Goal: Task Accomplishment & Management: Manage account settings

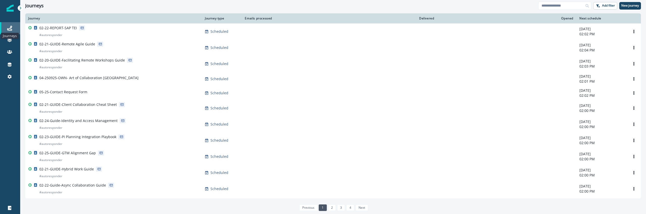
click at [7, 31] on icon at bounding box center [9, 28] width 5 height 5
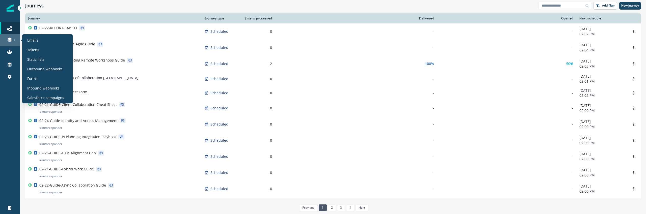
click at [11, 43] on link at bounding box center [10, 40] width 20 height 12
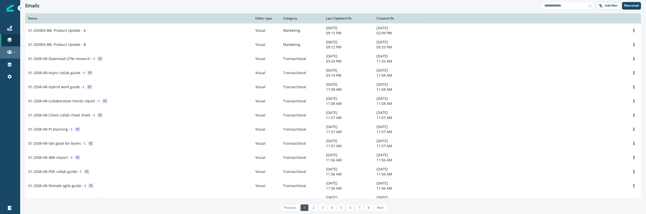
click at [10, 56] on link at bounding box center [10, 52] width 20 height 12
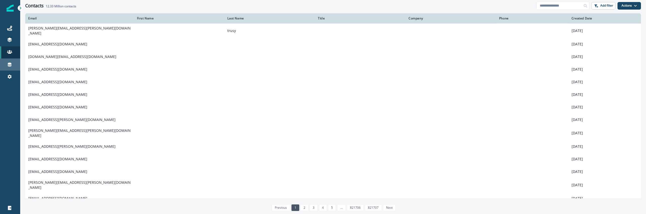
click at [7, 64] on div "Connections" at bounding box center [10, 65] width 16 height 6
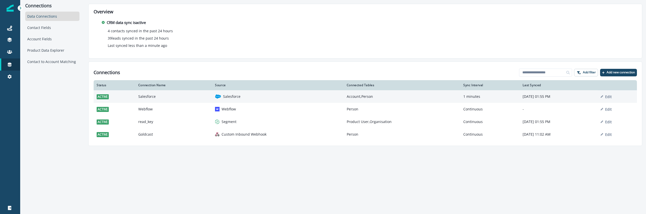
click at [165, 94] on td "Salesforce" at bounding box center [173, 96] width 77 height 13
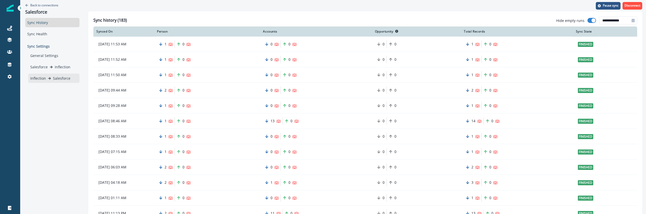
click at [50, 80] on div "Inflection Salesforce" at bounding box center [53, 78] width 47 height 5
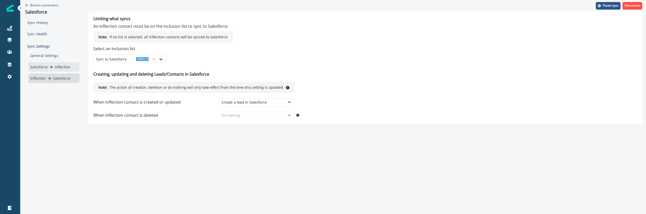
click at [63, 66] on p "Inflection" at bounding box center [63, 66] width 16 height 5
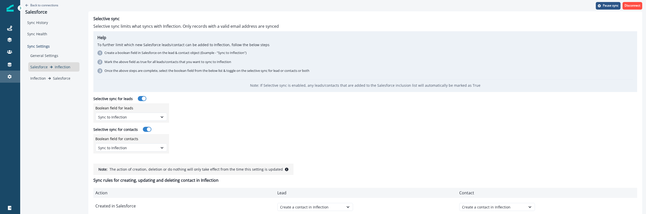
click at [15, 76] on div "Settings" at bounding box center [10, 77] width 16 height 6
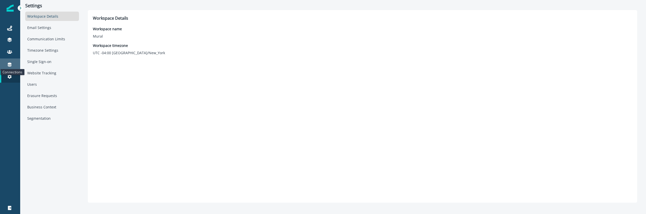
click at [9, 63] on icon at bounding box center [10, 65] width 4 height 4
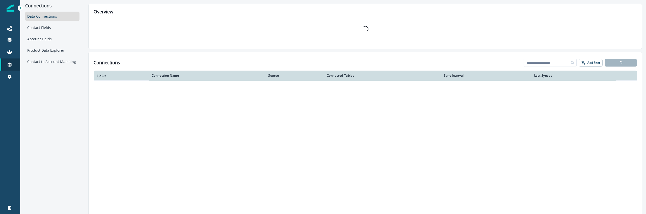
click at [48, 19] on div "Data Connections" at bounding box center [52, 16] width 54 height 9
click at [48, 27] on div "Contact Fields" at bounding box center [52, 27] width 54 height 9
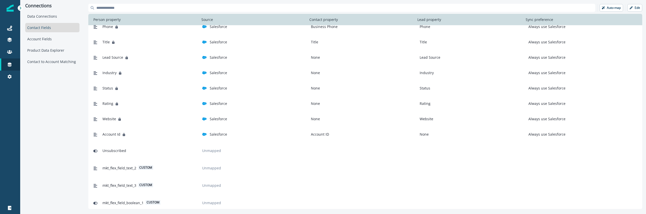
scroll to position [256, 0]
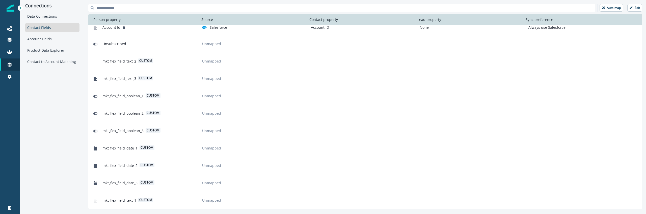
click at [221, 198] on p "Unmapped" at bounding box center [211, 200] width 23 height 5
click at [213, 202] on p "Unmapped" at bounding box center [211, 200] width 23 height 5
click at [631, 6] on button "Edit" at bounding box center [635, 8] width 15 height 8
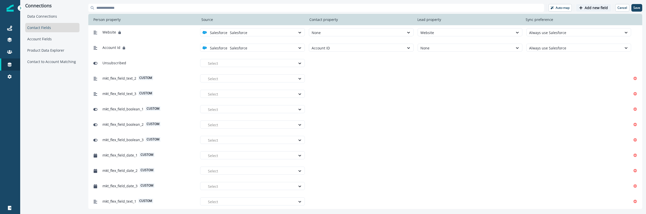
scroll to position [236, 0]
click at [221, 202] on div at bounding box center [250, 202] width 85 height 6
click at [225, 189] on p "Salesforce" at bounding box center [221, 189] width 17 height 5
click at [309, 200] on div "Select" at bounding box center [356, 202] width 95 height 8
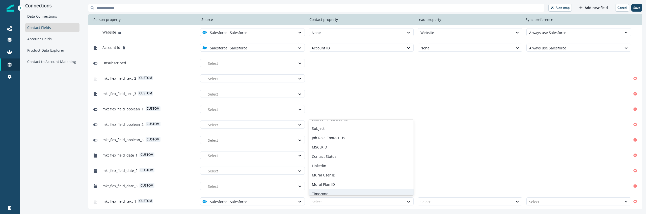
type input "*"
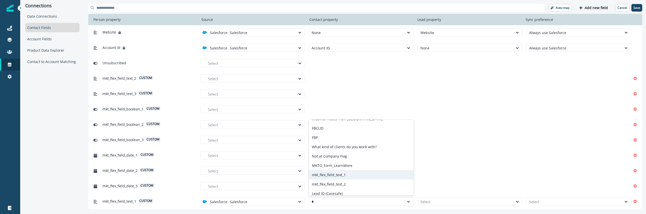
scroll to position [54, 0]
click at [335, 172] on div "mkt_flex_field_text_1" at bounding box center [361, 174] width 105 height 9
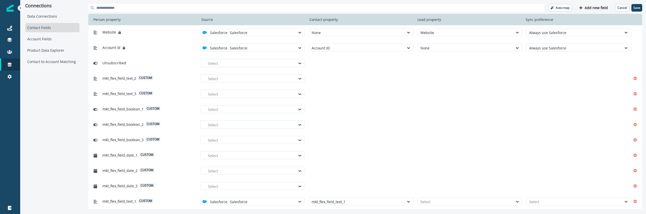
click at [450, 208] on div "mkt_flex_field_text_1 custom option Salesforce, selected. Salesforce Salesforce…" at bounding box center [365, 201] width 554 height 15
click at [450, 203] on div at bounding box center [466, 202] width 90 height 6
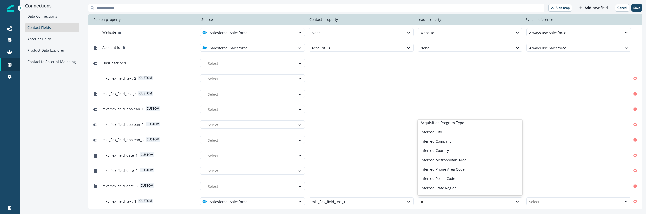
type input "***"
click at [453, 123] on div "mkt_flex_field_text_1" at bounding box center [470, 125] width 105 height 9
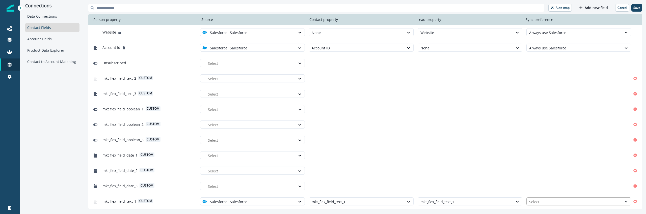
click at [549, 202] on div at bounding box center [574, 202] width 90 height 6
click at [547, 172] on div "Two Way" at bounding box center [579, 171] width 105 height 9
click at [223, 185] on div at bounding box center [250, 187] width 85 height 6
click at [225, 197] on p "Salesforce" at bounding box center [221, 197] width 17 height 5
click at [342, 186] on div at bounding box center [357, 187] width 90 height 6
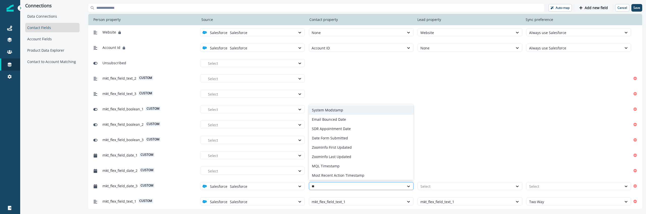
type input "***"
click at [359, 158] on div "mkt_flex_field_date_3" at bounding box center [361, 156] width 105 height 9
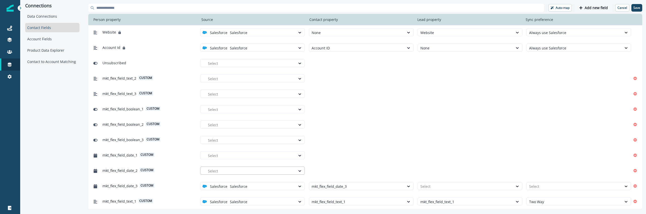
click at [265, 172] on div at bounding box center [250, 171] width 85 height 6
click at [259, 179] on div "Salesforce" at bounding box center [252, 182] width 105 height 9
click at [320, 170] on div at bounding box center [357, 171] width 90 height 6
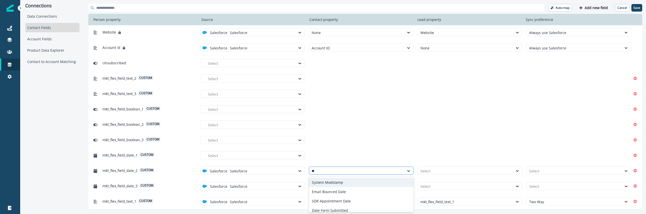
type input "***"
click at [332, 193] on div "mkt_flex_field_date_2" at bounding box center [361, 191] width 105 height 9
click at [254, 157] on div at bounding box center [250, 156] width 85 height 6
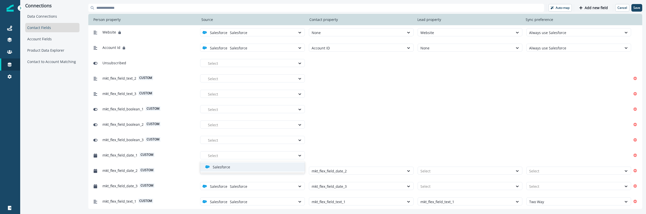
click at [257, 169] on div "Salesforce" at bounding box center [254, 167] width 99 height 5
click at [341, 157] on div at bounding box center [357, 156] width 90 height 6
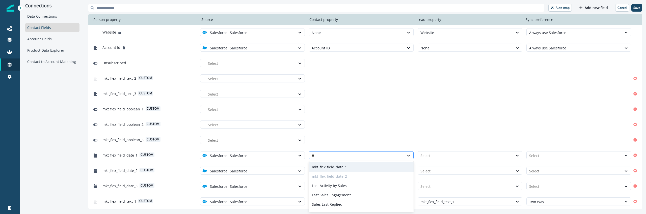
type input "***"
click at [340, 164] on div "mkt_flex_field_date_1" at bounding box center [361, 167] width 105 height 9
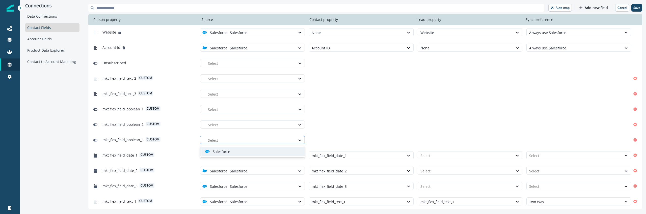
click at [238, 142] on div at bounding box center [250, 140] width 85 height 6
click at [238, 151] on div "Salesforce" at bounding box center [254, 151] width 99 height 5
click at [336, 139] on div at bounding box center [357, 140] width 90 height 6
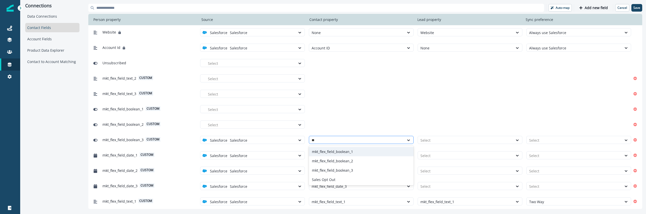
type input "***"
click at [347, 171] on div "mkt_flex_field_boolean_3" at bounding box center [361, 170] width 105 height 9
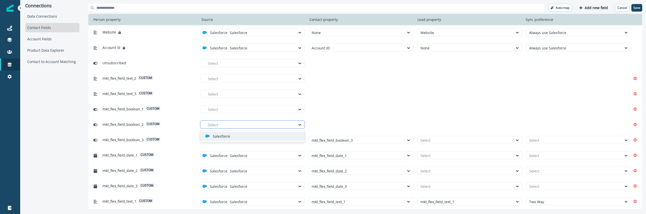
click at [227, 124] on div at bounding box center [250, 125] width 85 height 6
click at [233, 138] on div "Salesforce" at bounding box center [254, 136] width 99 height 5
click at [353, 126] on div at bounding box center [357, 125] width 90 height 6
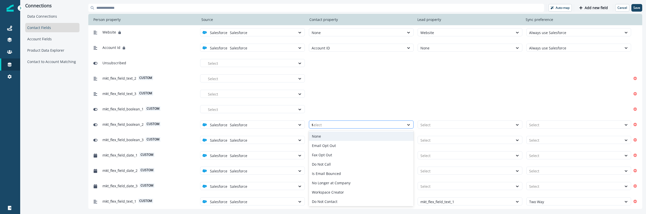
type input "***"
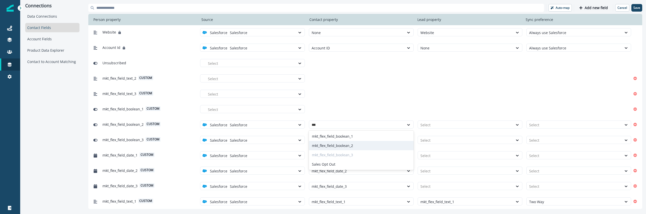
click at [359, 146] on div "mkt_flex_field_boolean_2" at bounding box center [361, 145] width 105 height 9
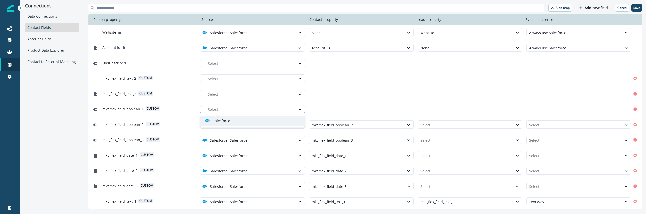
click at [234, 109] on div at bounding box center [250, 110] width 85 height 6
click at [236, 117] on div "Salesforce" at bounding box center [252, 120] width 105 height 9
click at [348, 103] on div "mkt_flex_field_boolean_1 custom option Salesforce, selected. Salesforce Salesfo…" at bounding box center [365, 108] width 554 height 15
click at [343, 108] on div at bounding box center [357, 110] width 90 height 6
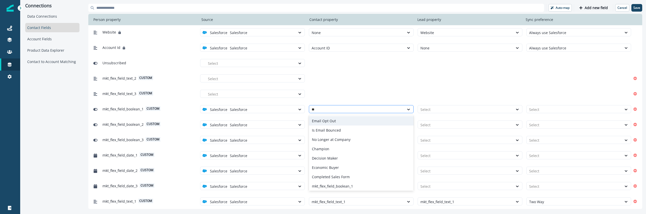
type input "***"
click at [349, 121] on div "mkt_flex_field_boolean_1" at bounding box center [361, 120] width 105 height 9
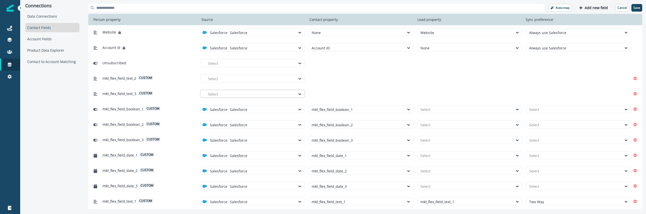
click at [218, 97] on div at bounding box center [250, 94] width 85 height 6
click at [226, 108] on p "Salesforce" at bounding box center [221, 105] width 17 height 5
click at [339, 95] on div at bounding box center [357, 94] width 90 height 6
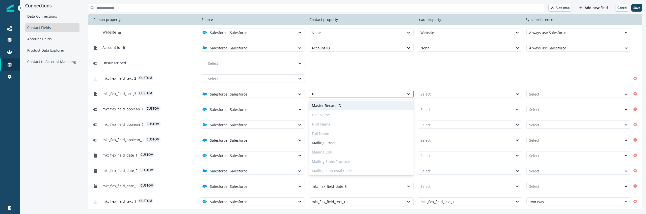
type input "**"
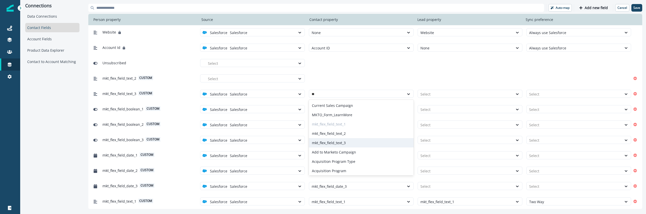
click at [338, 139] on div "mkt_flex_field_text_3" at bounding box center [361, 142] width 105 height 9
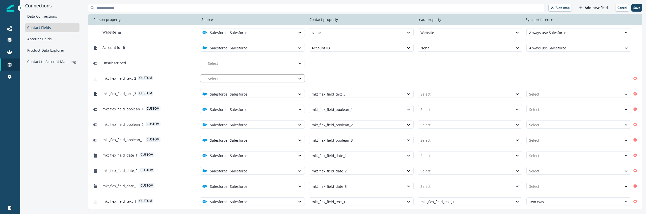
click at [226, 81] on div at bounding box center [250, 79] width 85 height 6
click at [229, 89] on p "Salesforce" at bounding box center [221, 90] width 17 height 5
click at [347, 78] on div at bounding box center [357, 79] width 90 height 6
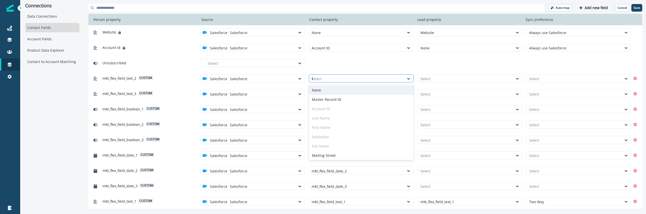
type input "**"
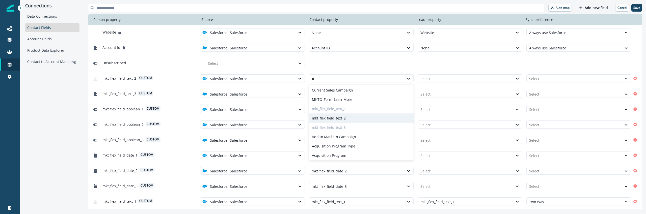
click at [353, 121] on div "mkt_flex_field_text_2" at bounding box center [361, 118] width 105 height 9
click at [433, 80] on div at bounding box center [466, 79] width 90 height 6
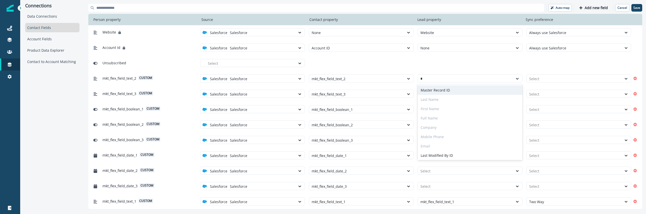
type input "**"
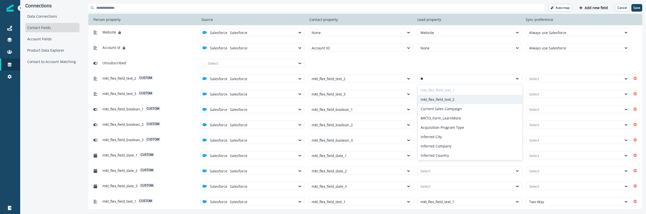
click at [447, 99] on div "mkt_flex_field_text_2" at bounding box center [470, 99] width 105 height 9
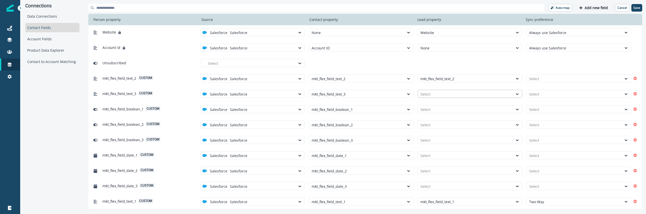
click at [442, 96] on div at bounding box center [466, 94] width 90 height 6
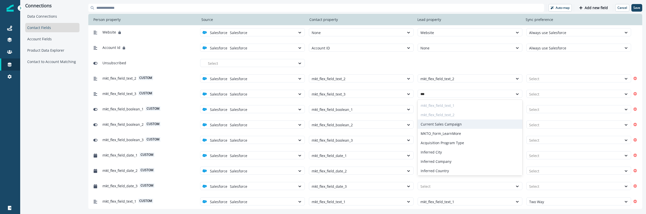
type input "***"
click at [454, 58] on div "Unsubscribed Select" at bounding box center [361, 62] width 540 height 9
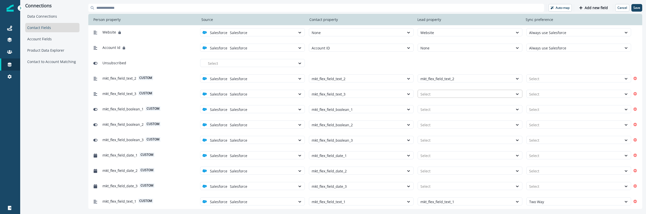
click at [436, 98] on div "Select" at bounding box center [465, 94] width 95 height 8
click at [447, 115] on div "mkt_flex_field_text_2" at bounding box center [470, 114] width 105 height 9
type input "****"
click at [445, 65] on div "Unsubscribed Select" at bounding box center [361, 62] width 540 height 9
click at [434, 105] on div "Select" at bounding box center [470, 109] width 105 height 8
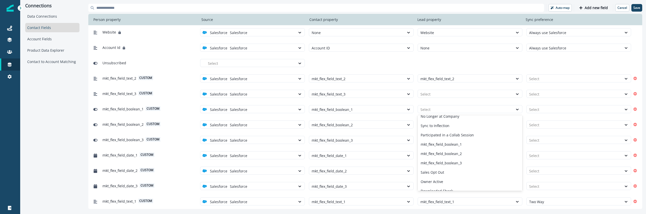
scroll to position [51, 0]
click at [451, 148] on div "mkt_flex_field_boolean_1" at bounding box center [470, 144] width 105 height 9
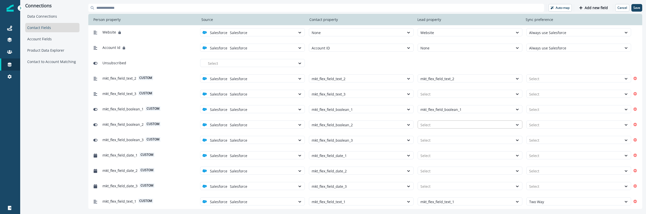
click at [438, 125] on div at bounding box center [466, 125] width 90 height 6
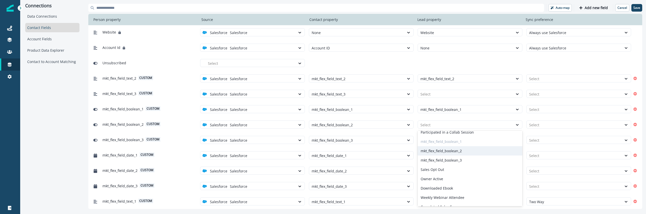
click at [441, 153] on div "mkt_flex_field_boolean_2" at bounding box center [470, 150] width 105 height 9
click at [441, 138] on div at bounding box center [466, 140] width 90 height 6
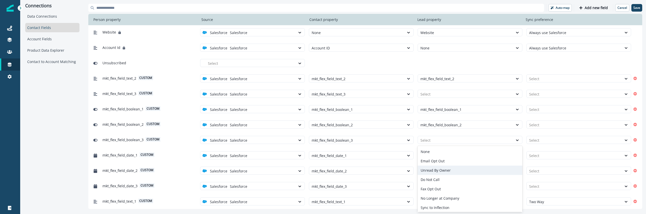
scroll to position [70, 0]
click at [442, 172] on div "mkt_flex_field_boolean_3" at bounding box center [470, 174] width 105 height 9
click at [440, 158] on div at bounding box center [466, 156] width 90 height 6
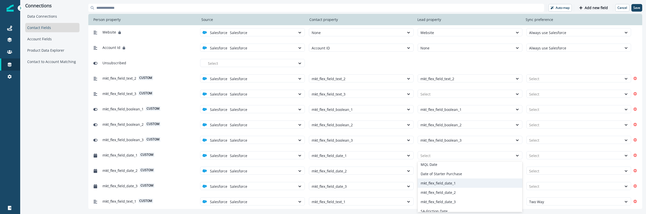
click at [444, 183] on div "mkt_flex_field_date_1" at bounding box center [470, 183] width 105 height 9
click at [443, 171] on div at bounding box center [466, 171] width 90 height 6
click at [444, 191] on div "mkt_flex_field_date_2" at bounding box center [470, 192] width 105 height 9
click at [444, 184] on div at bounding box center [466, 187] width 90 height 6
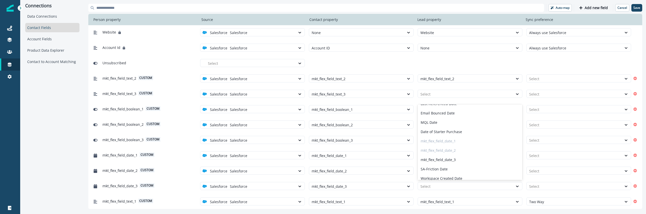
scroll to position [63, 0]
click at [447, 158] on div "mkt_flex_field_date_3" at bounding box center [470, 159] width 105 height 9
click at [436, 59] on div "Unsubscribed Select" at bounding box center [361, 62] width 540 height 9
click at [562, 73] on div "mkt_flex_field_text_2 custom option Salesforce, selected. Salesforce Salesforce…" at bounding box center [365, 78] width 554 height 15
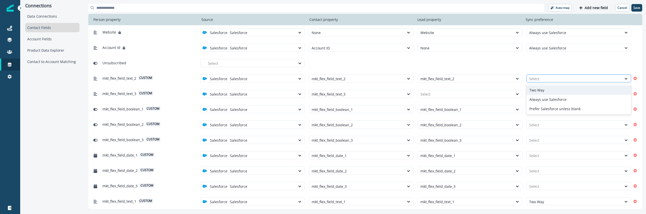
click at [558, 76] on div at bounding box center [574, 79] width 90 height 6
click at [553, 87] on div "Two Way" at bounding box center [579, 90] width 105 height 9
click at [551, 92] on div at bounding box center [574, 94] width 90 height 6
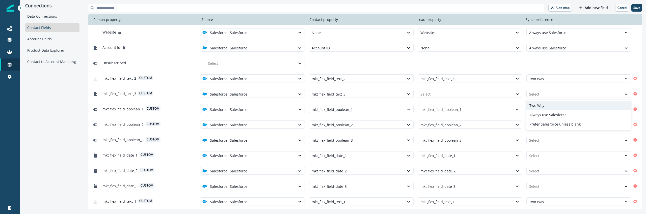
click at [547, 104] on div "Two Way" at bounding box center [579, 105] width 105 height 9
click at [546, 106] on div "Select" at bounding box center [574, 110] width 95 height 8
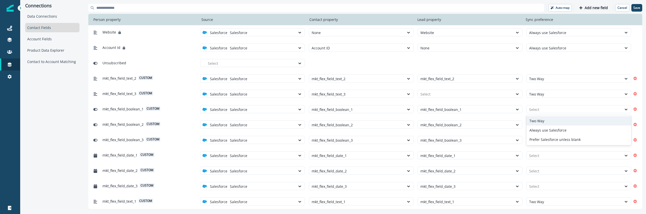
click at [547, 117] on div "Two Way" at bounding box center [579, 120] width 105 height 9
click at [546, 122] on div "Select" at bounding box center [574, 125] width 95 height 8
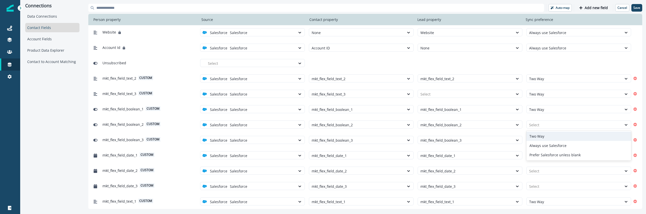
click at [544, 133] on div "Two Way" at bounding box center [579, 136] width 105 height 9
click at [543, 141] on div at bounding box center [574, 140] width 90 height 6
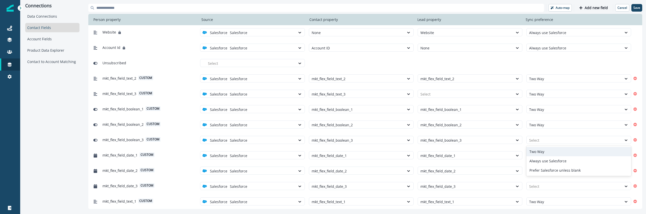
click at [543, 151] on div "Two Way" at bounding box center [579, 151] width 105 height 9
click at [543, 154] on div at bounding box center [574, 156] width 90 height 6
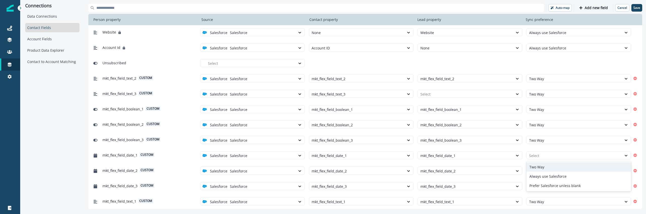
click at [544, 165] on div "Two Way" at bounding box center [579, 167] width 105 height 9
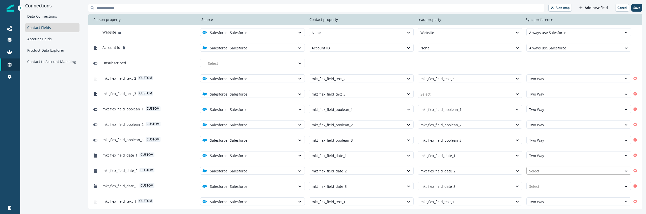
click at [543, 172] on div at bounding box center [574, 171] width 90 height 6
click at [543, 180] on div "Two Way" at bounding box center [579, 182] width 105 height 9
click at [543, 185] on div at bounding box center [574, 187] width 90 height 6
click at [548, 155] on div "Two Way" at bounding box center [579, 155] width 105 height 9
click at [638, 7] on p "Save" at bounding box center [637, 8] width 7 height 4
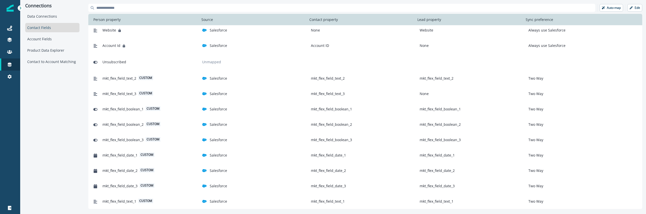
scroll to position [209, 0]
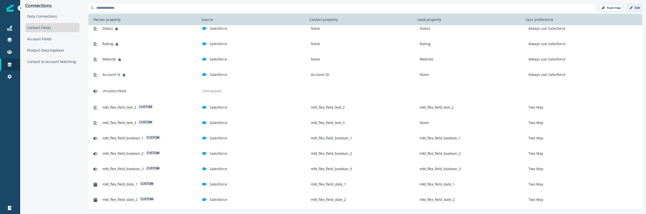
click at [638, 7] on p "Edit" at bounding box center [637, 8] width 5 height 4
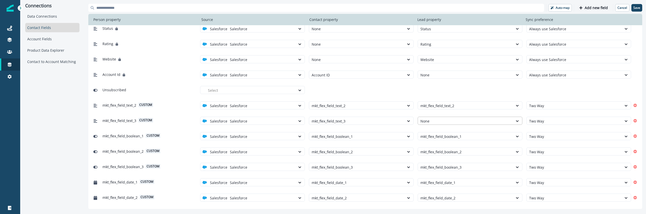
click at [444, 122] on div at bounding box center [466, 121] width 90 height 6
type input "**"
click at [456, 91] on div "Unsubscribed Select" at bounding box center [361, 89] width 540 height 9
click at [274, 124] on div "Salesforce" at bounding box center [261, 121] width 68 height 8
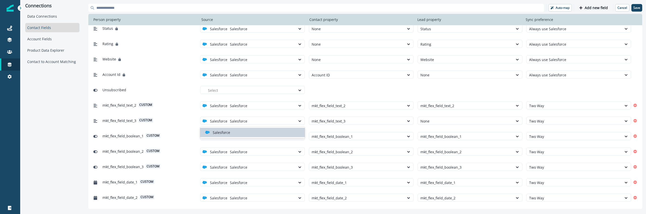
click at [271, 133] on div "Salesforce" at bounding box center [254, 132] width 99 height 5
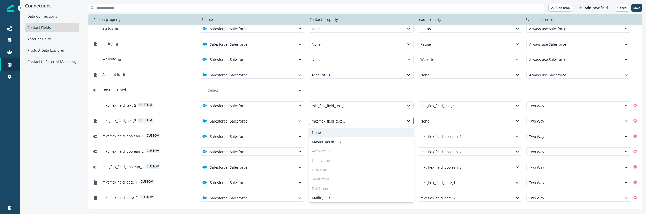
click at [326, 120] on div at bounding box center [357, 121] width 90 height 6
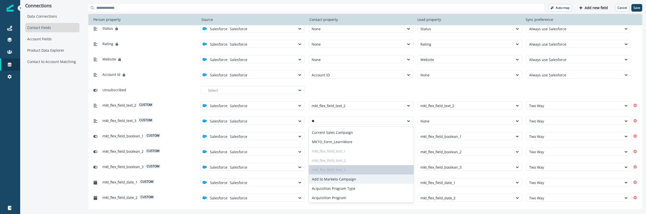
click at [329, 169] on div "mkt_flex_field_text_3" at bounding box center [361, 169] width 105 height 9
type input "**"
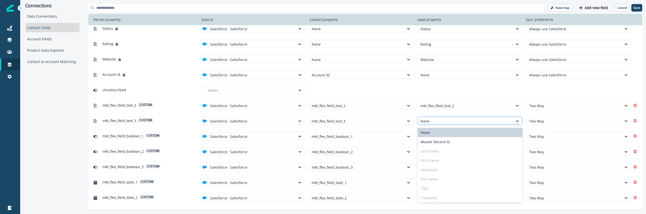
click at [434, 123] on div at bounding box center [466, 121] width 90 height 6
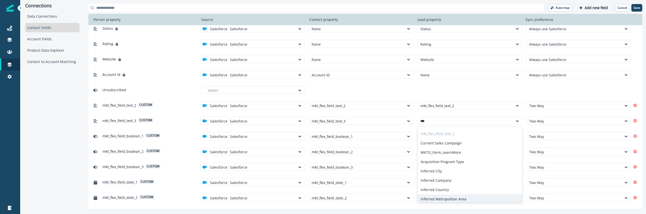
scroll to position [0, 0]
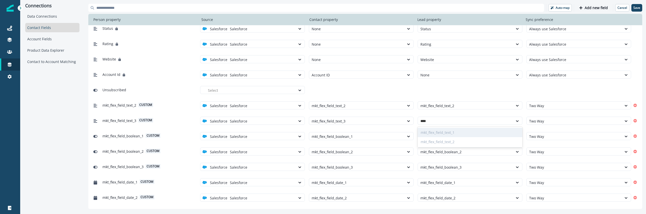
type input "****"
click at [431, 96] on div "Unsubscribed Select" at bounding box center [365, 89] width 554 height 15
click at [636, 9] on p "Save" at bounding box center [637, 8] width 7 height 4
